Goal: Transaction & Acquisition: Purchase product/service

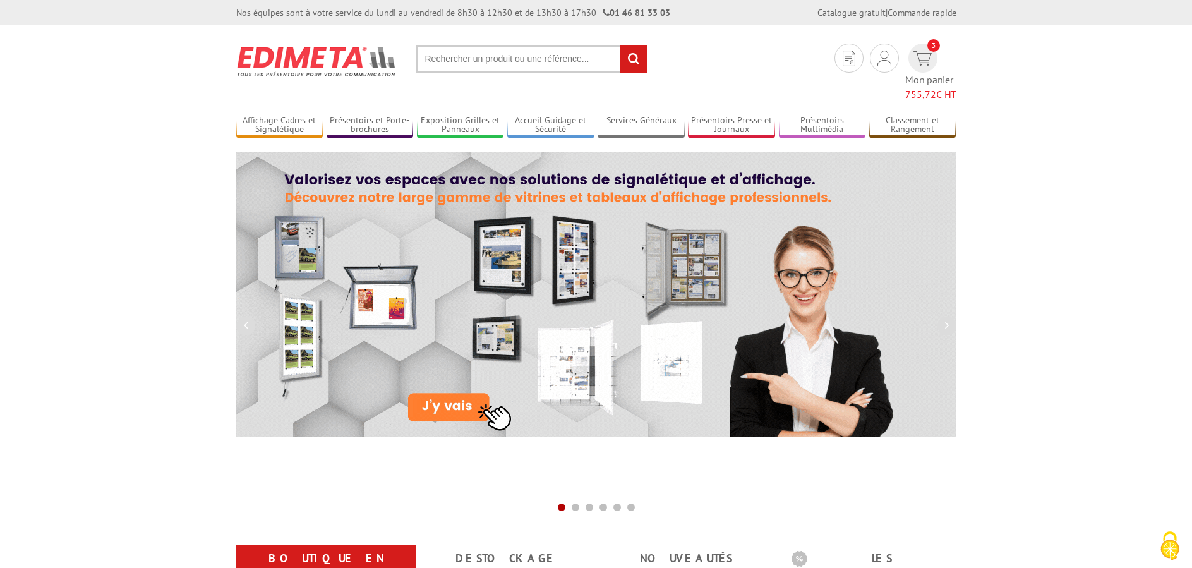
click at [572, 66] on input "text" at bounding box center [531, 58] width 231 height 27
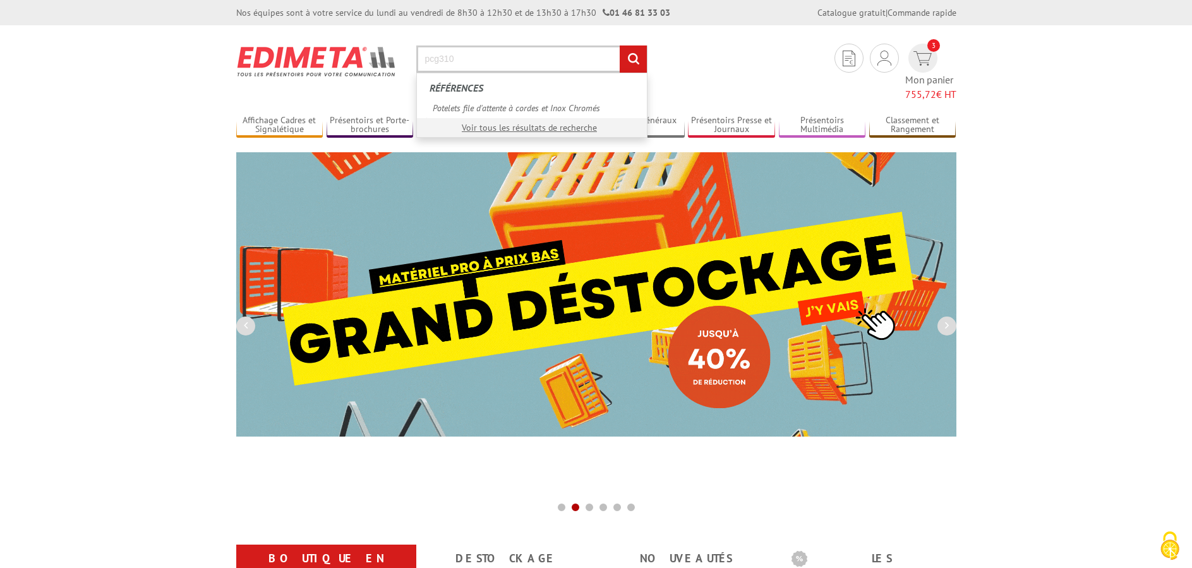
type input "pcg310"
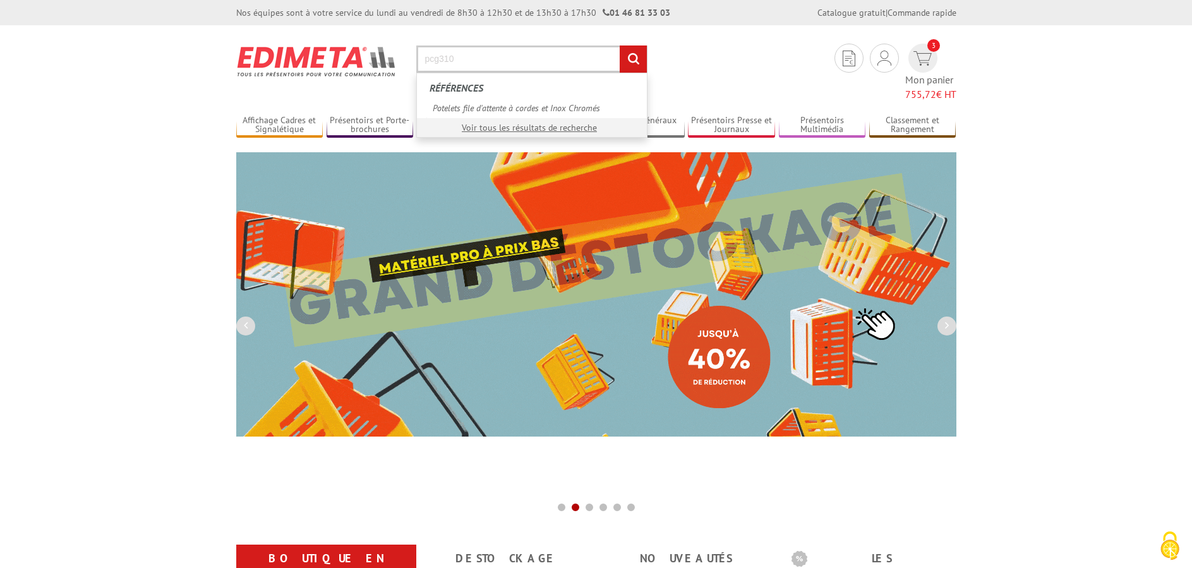
click at [620, 45] on input "rechercher" at bounding box center [633, 58] width 27 height 27
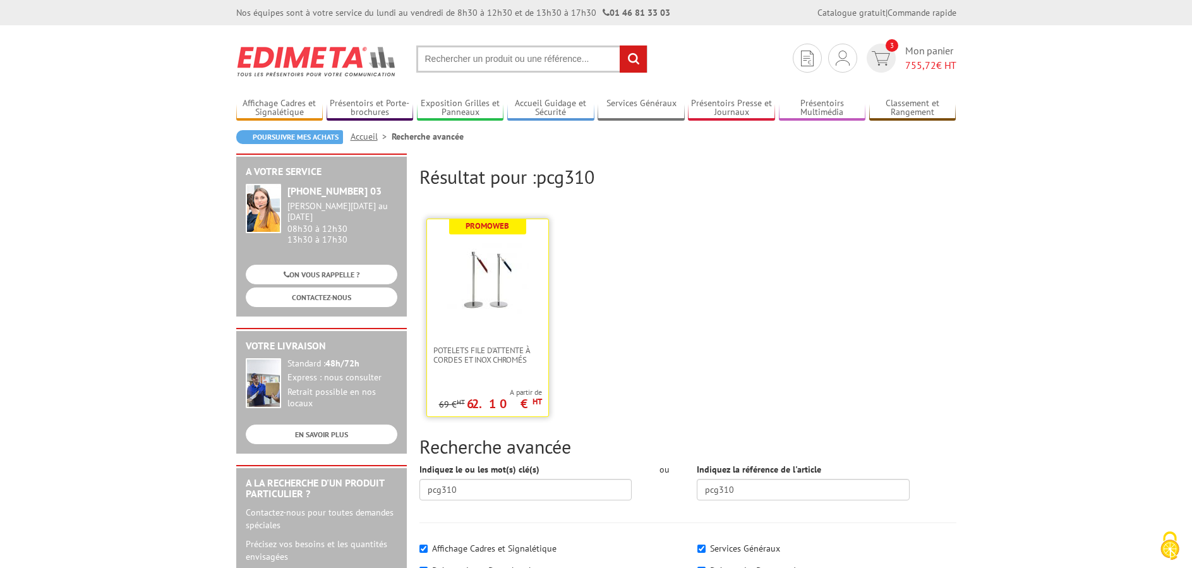
click at [523, 407] on p "62.10 € HT" at bounding box center [504, 404] width 75 height 8
click at [486, 355] on span "Potelets file d'attente à cordes et Inox Chromés" at bounding box center [487, 355] width 109 height 19
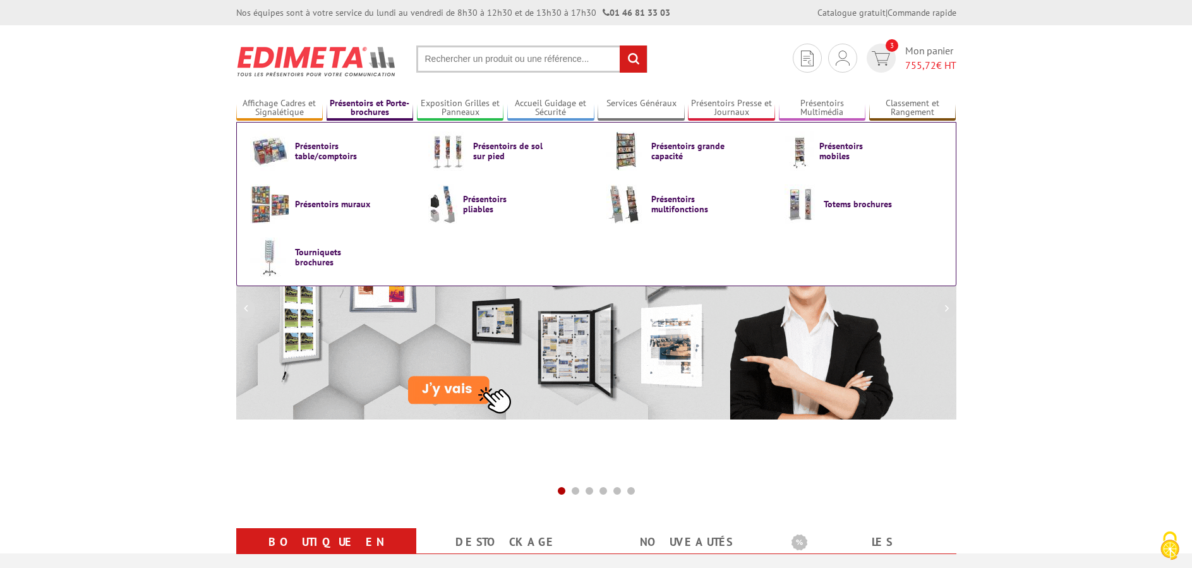
click at [371, 111] on link "Présentoirs et Porte-brochures" at bounding box center [370, 108] width 87 height 21
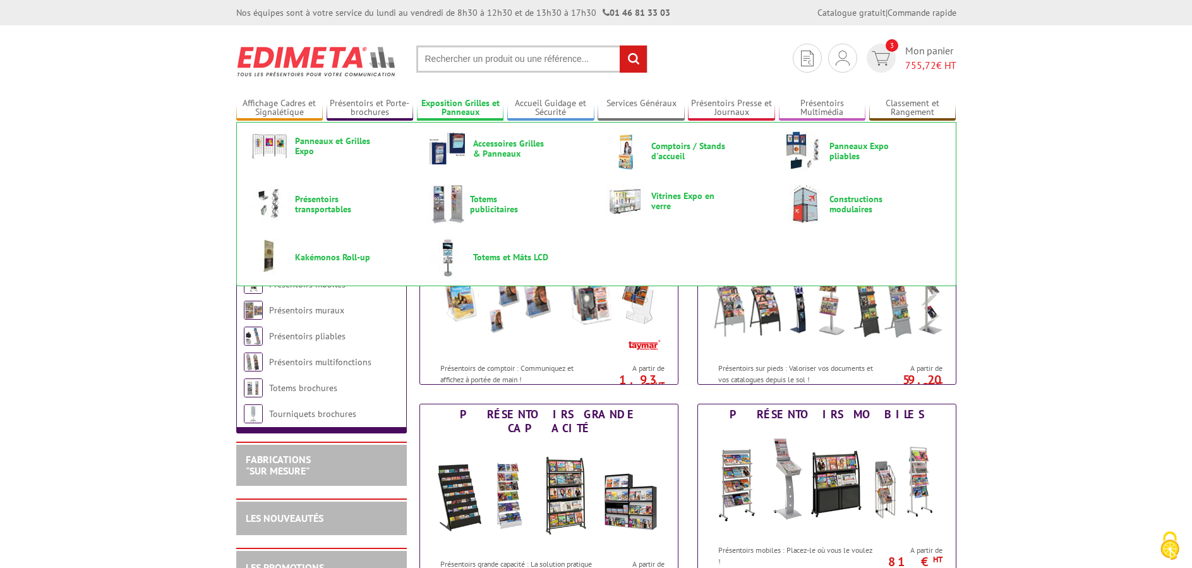
click at [474, 107] on link "Exposition Grilles et Panneaux" at bounding box center [460, 108] width 87 height 21
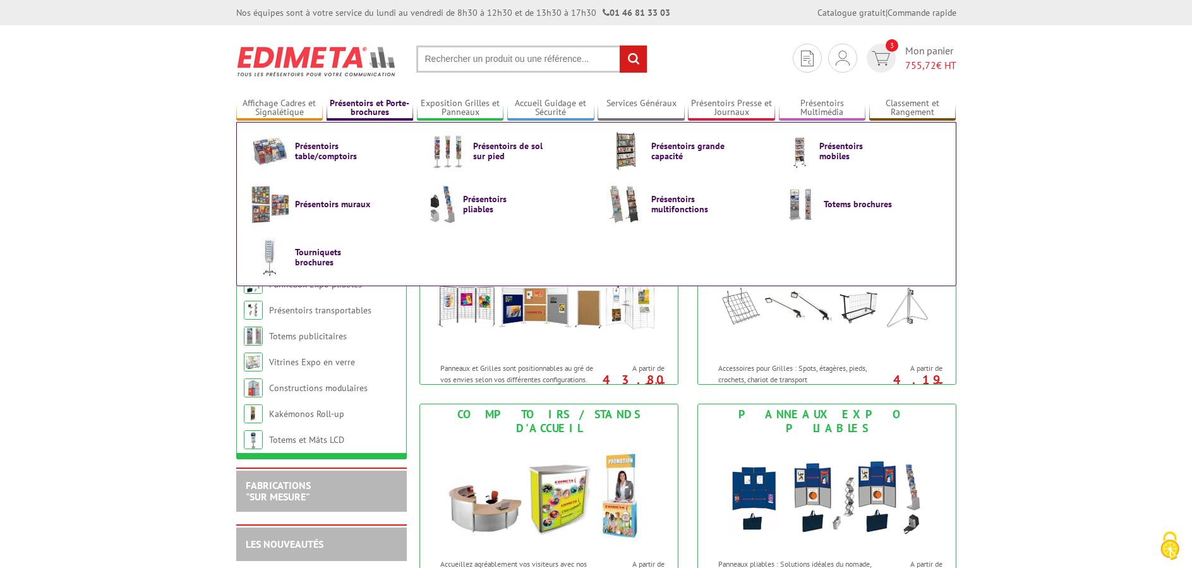
click at [330, 104] on link "Présentoirs et Porte-brochures" at bounding box center [370, 108] width 87 height 21
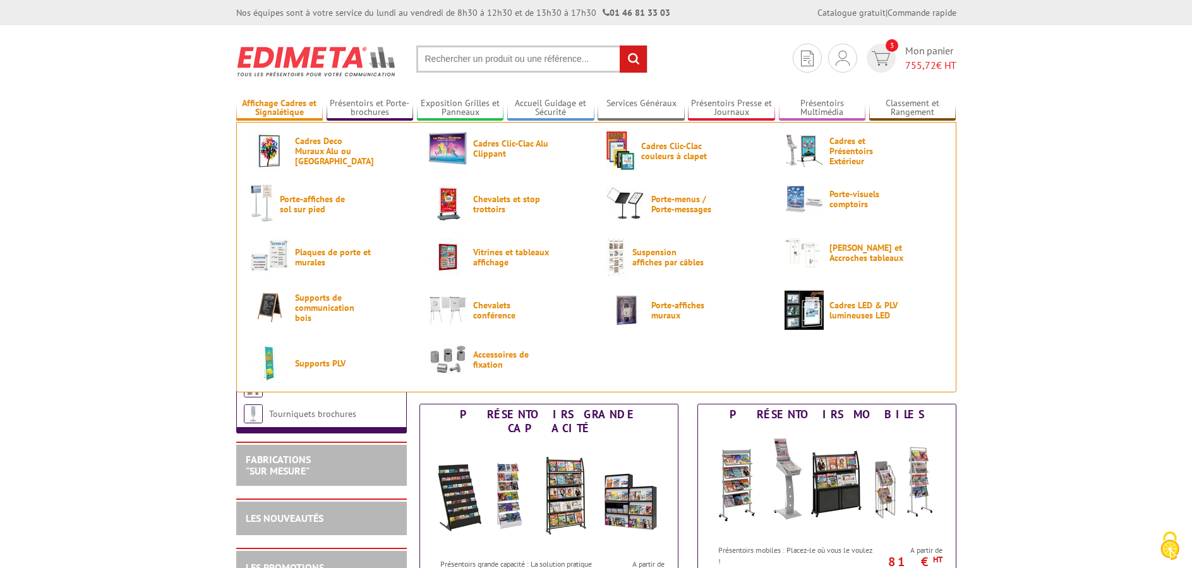
click at [286, 104] on link "Affichage Cadres et Signalétique" at bounding box center [279, 108] width 87 height 21
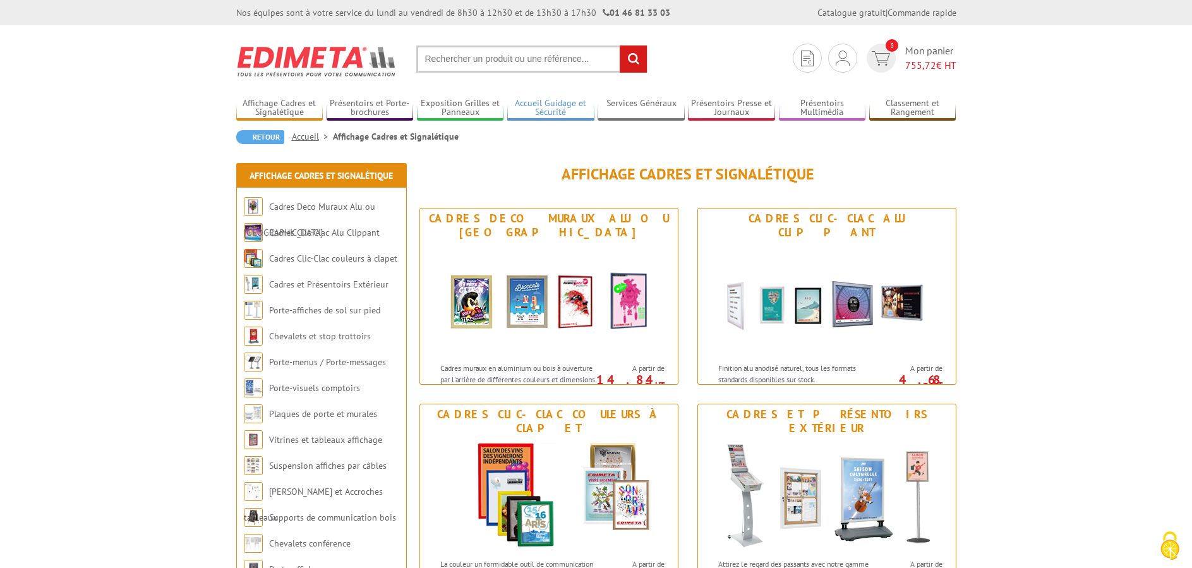
click at [549, 105] on link "Accueil Guidage et Sécurité" at bounding box center [550, 108] width 87 height 21
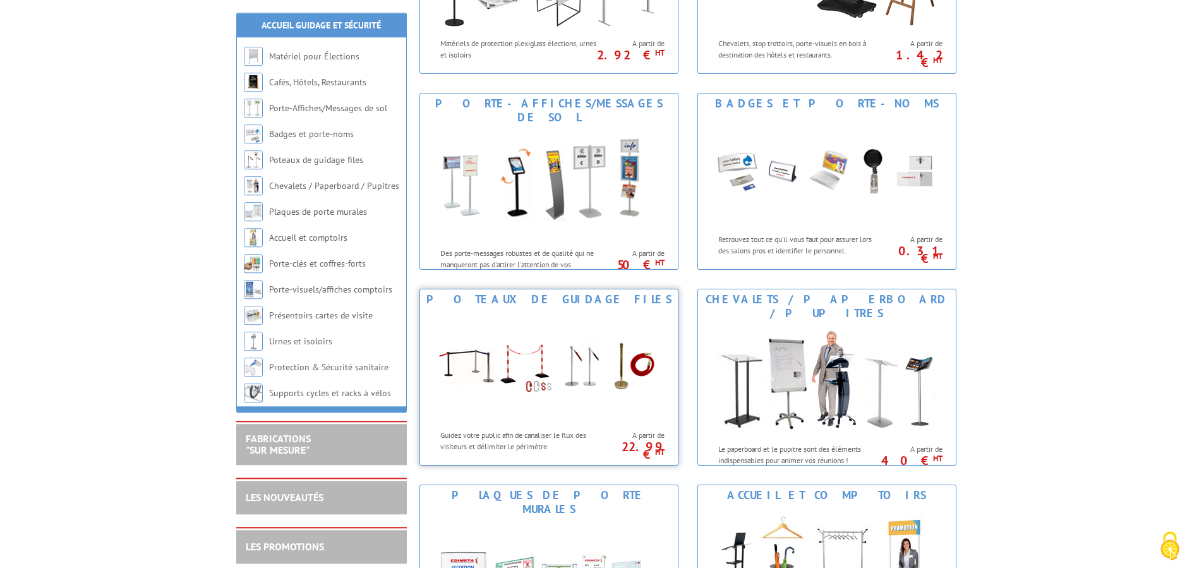
scroll to position [387, 0]
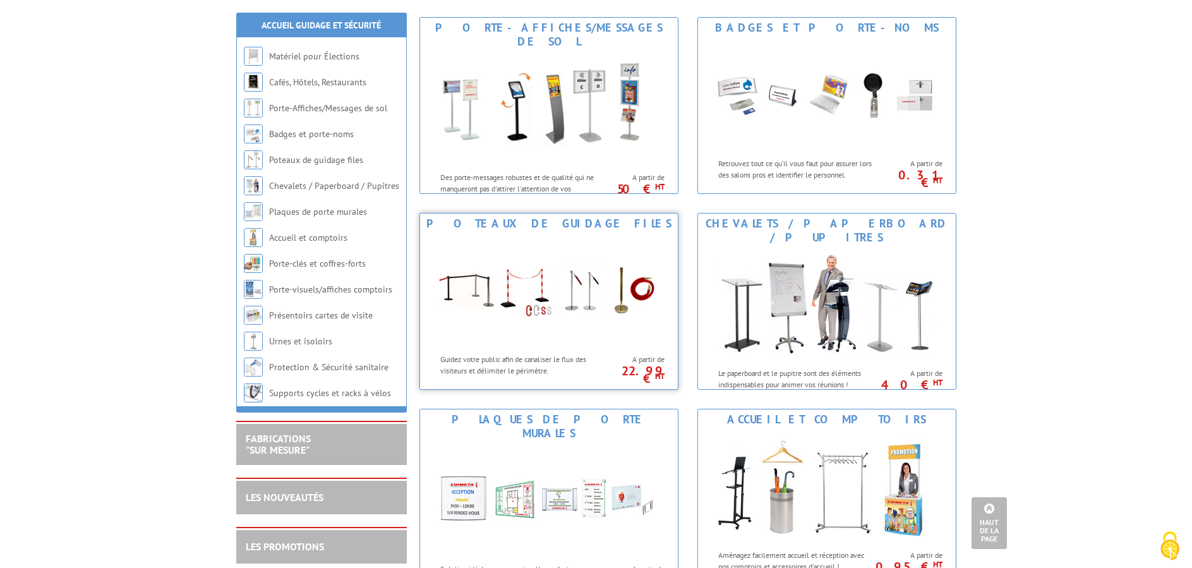
click at [584, 294] on img at bounding box center [549, 291] width 234 height 114
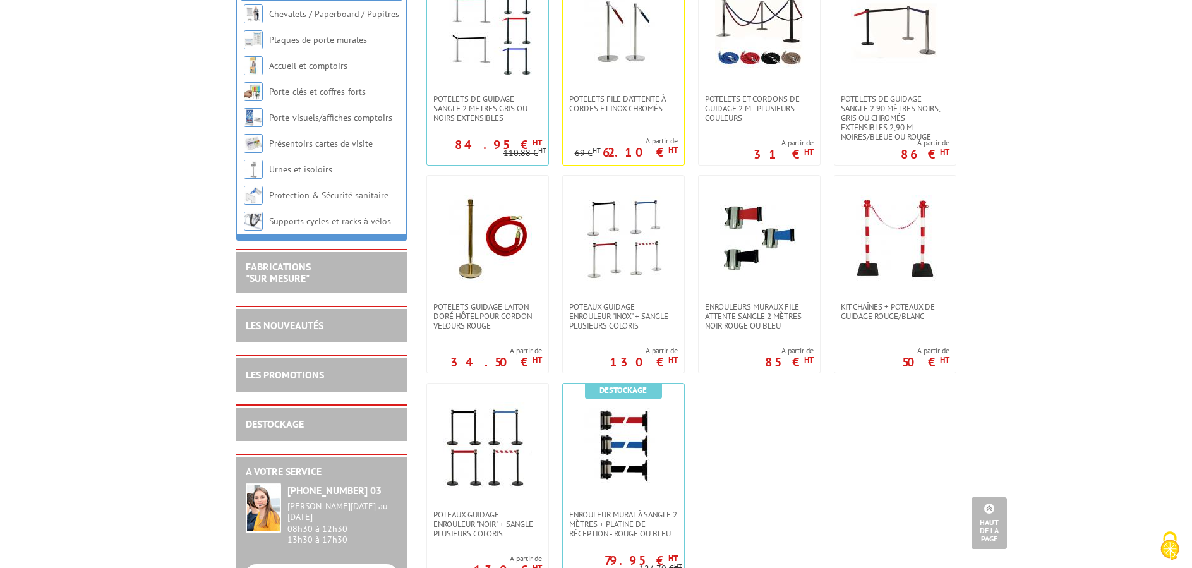
scroll to position [258, 0]
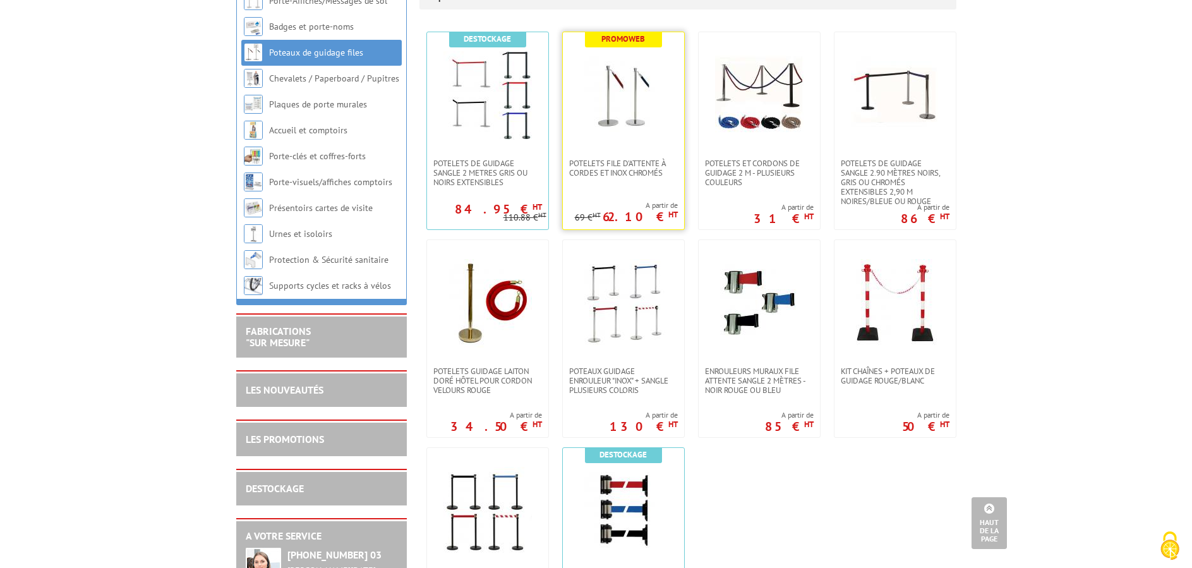
click at [602, 127] on img at bounding box center [623, 95] width 88 height 88
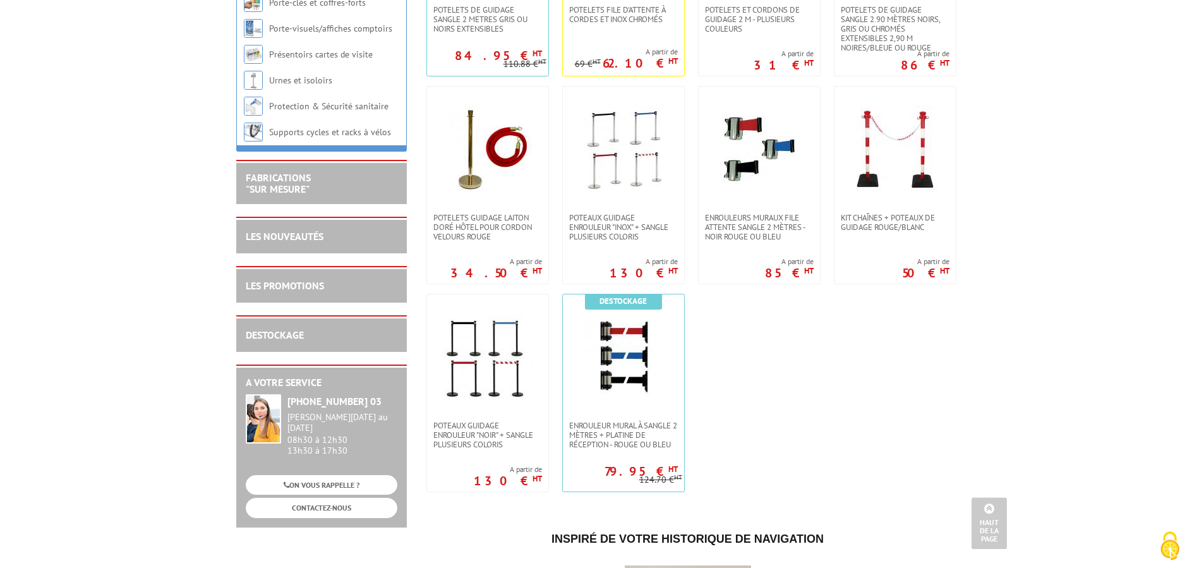
scroll to position [193, 0]
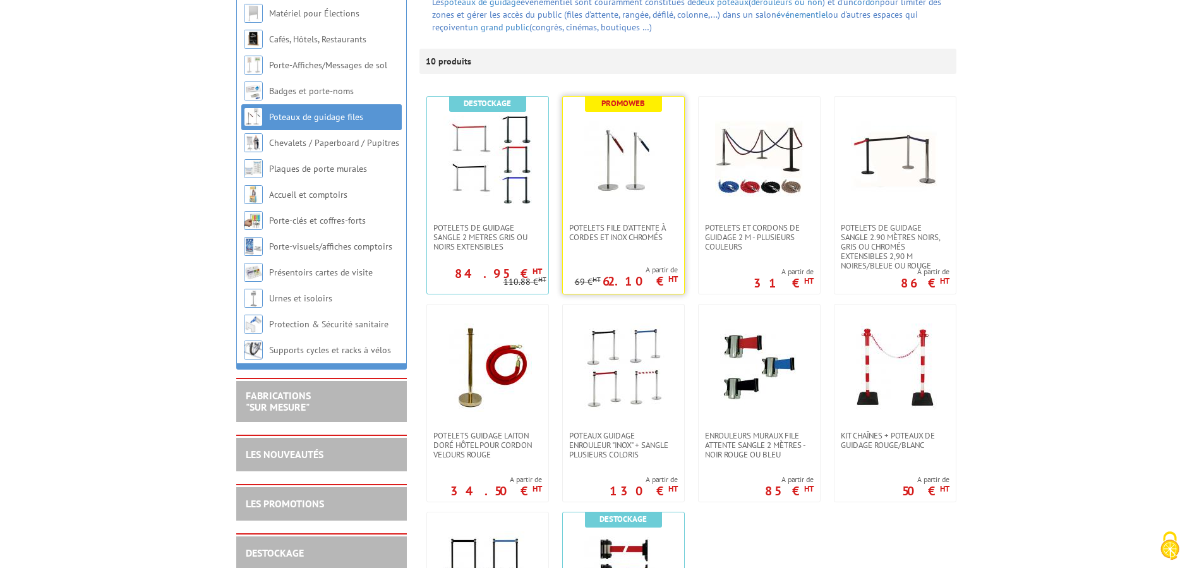
click at [637, 205] on link at bounding box center [623, 160] width 121 height 126
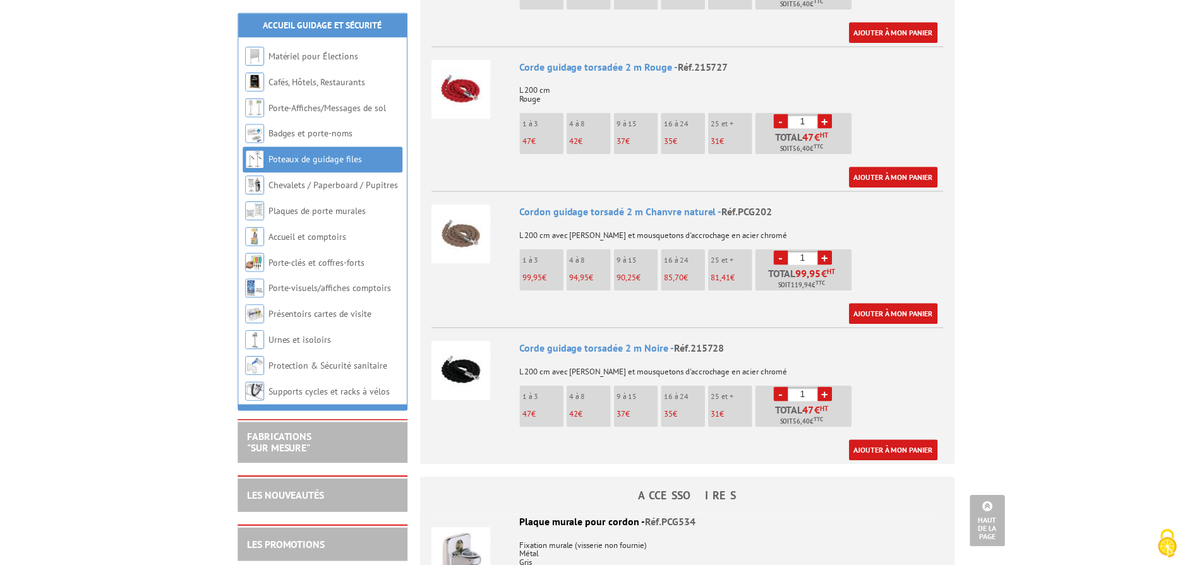
scroll to position [709, 0]
